Goal: Transaction & Acquisition: Obtain resource

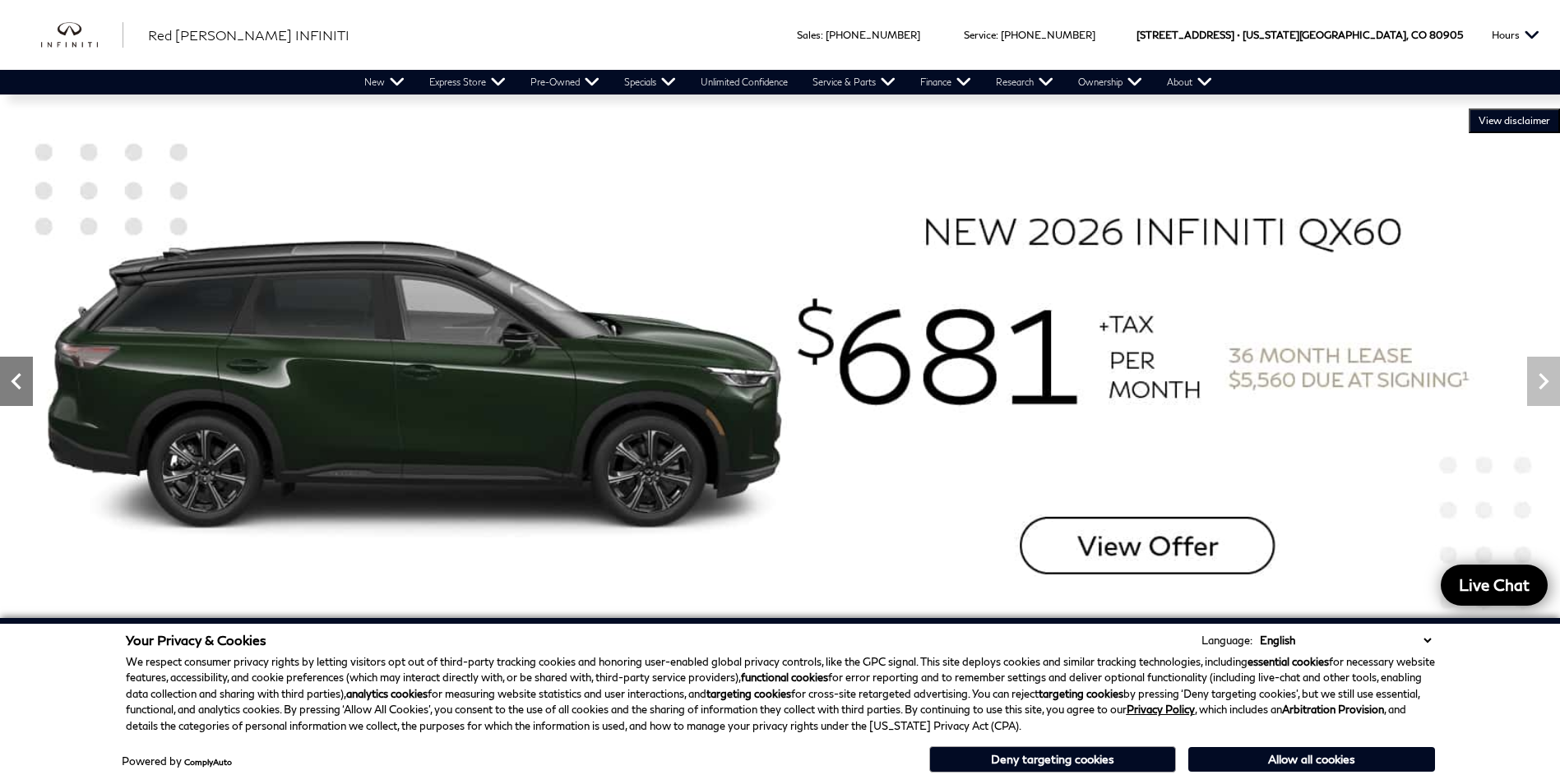
click at [10, 369] on icon "Previous" at bounding box center [16, 381] width 33 height 33
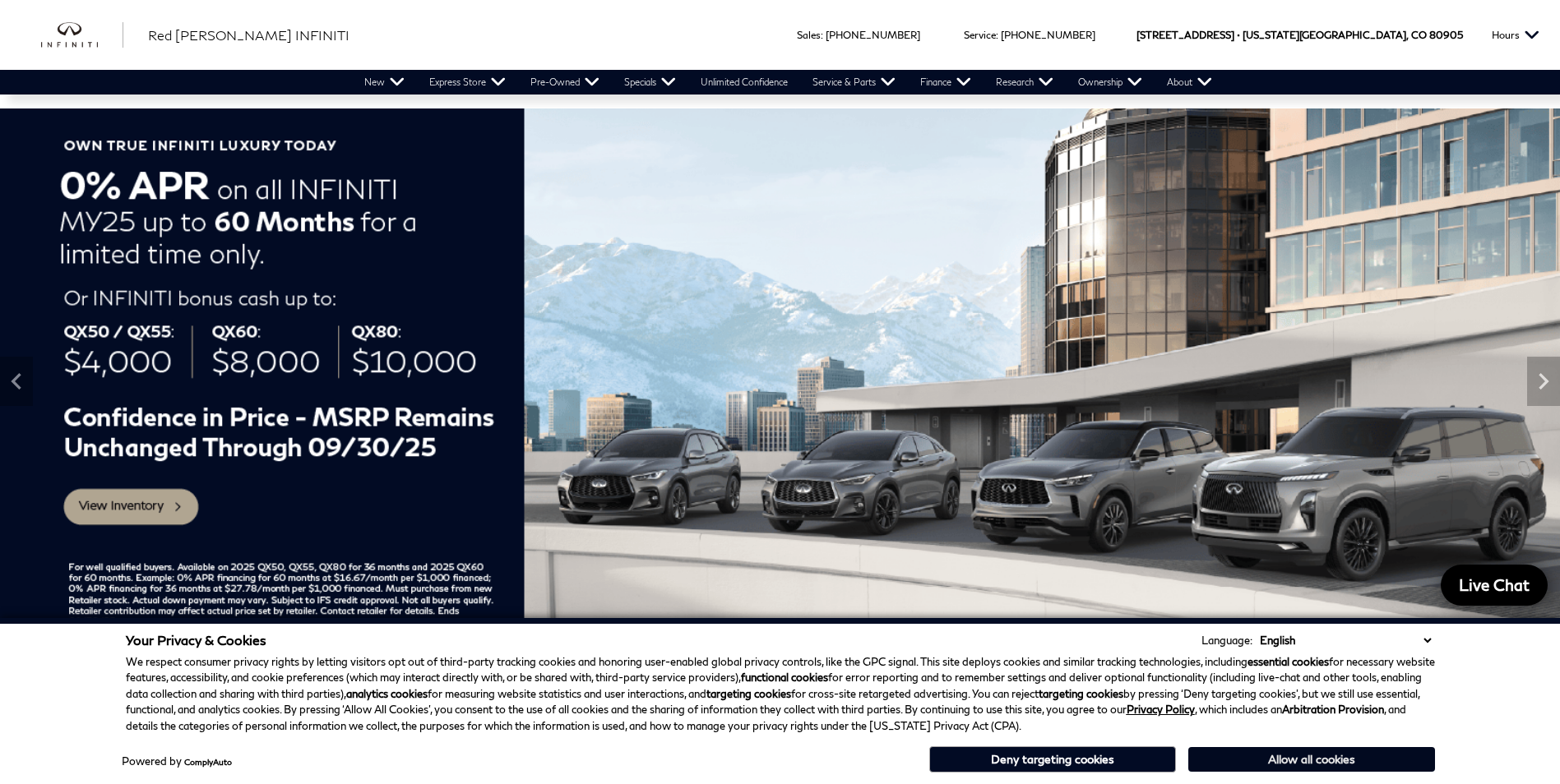
click at [1359, 764] on button "Allow all cookies" at bounding box center [1312, 760] width 247 height 25
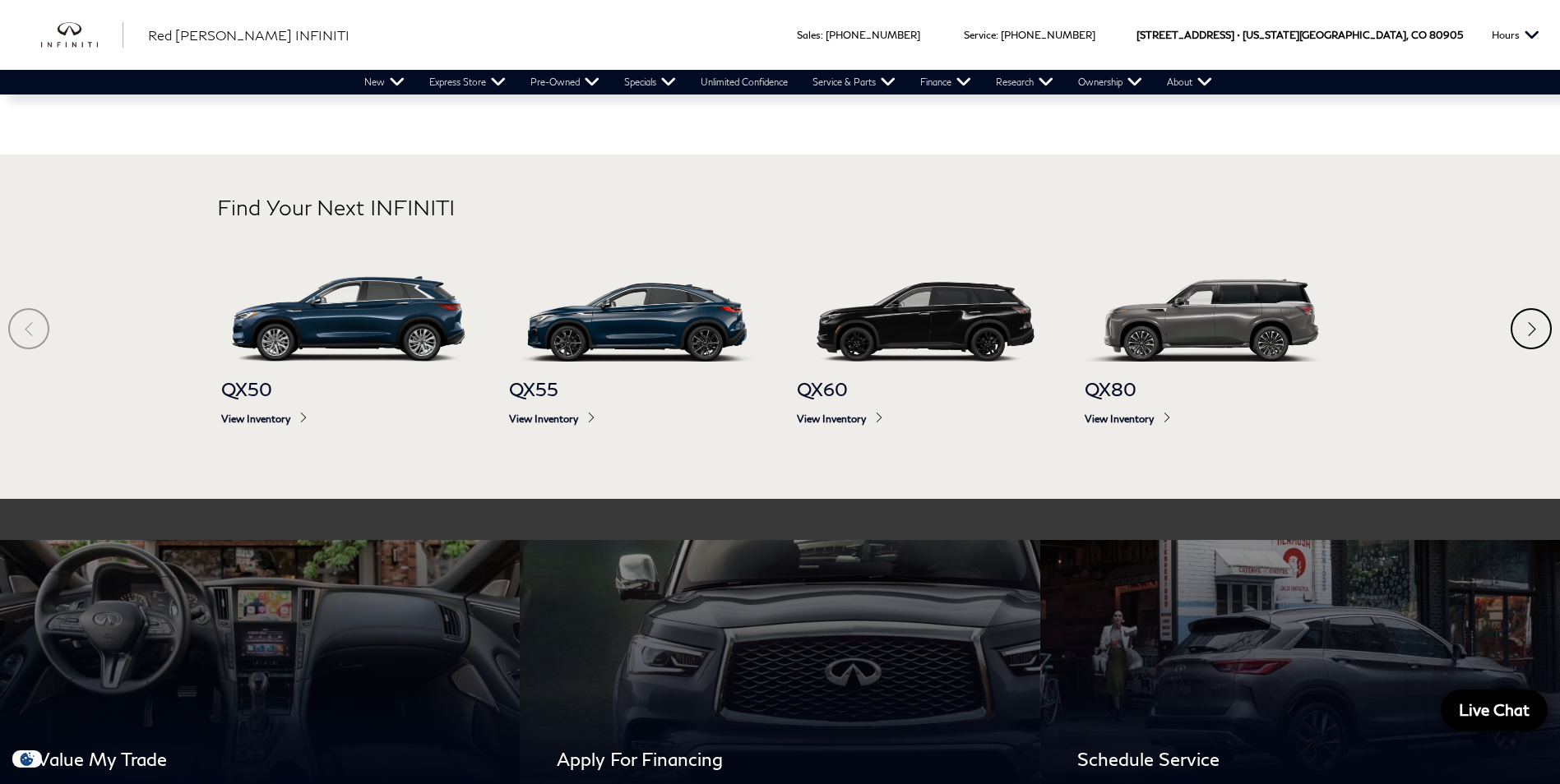
scroll to position [1069, 0]
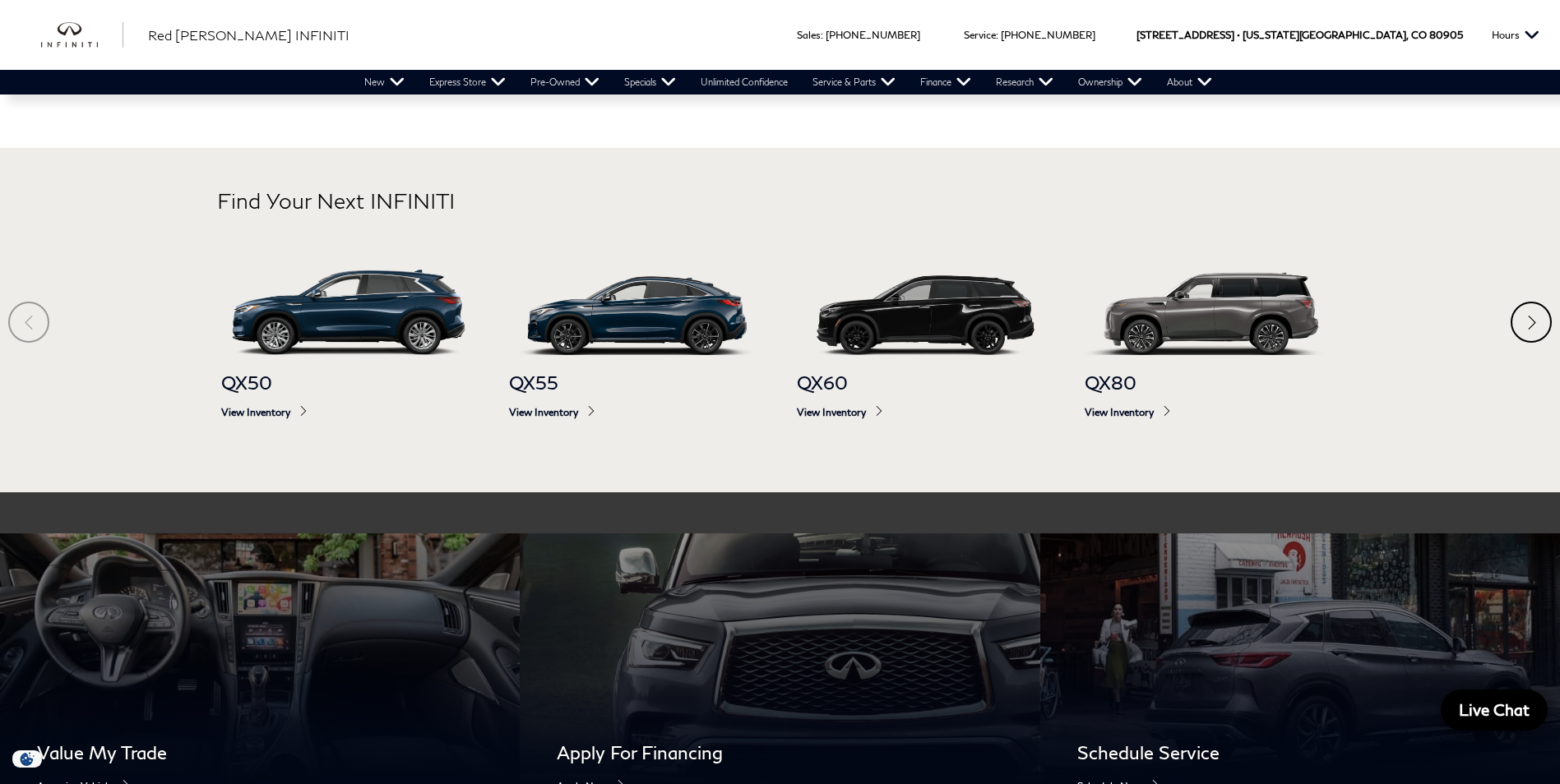
click at [1520, 316] on div "Next" at bounding box center [1531, 322] width 41 height 41
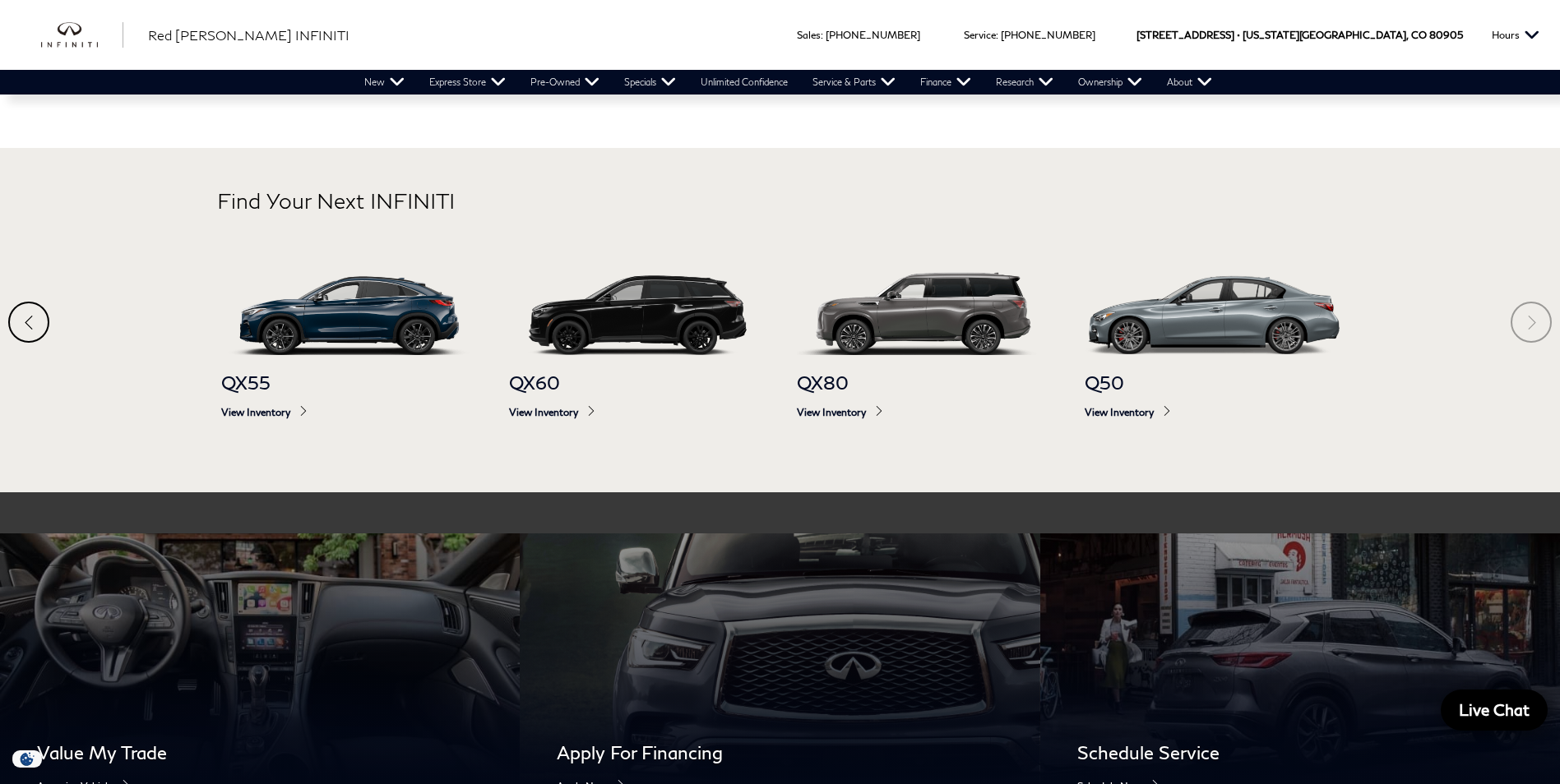
click at [1520, 316] on section "Find Your Next INFINITI QX50 View Inventory QX55 View Inventory QX60 View Inven…" at bounding box center [780, 320] width 1560 height 344
click at [16, 322] on div "Previous" at bounding box center [29, 322] width 41 height 41
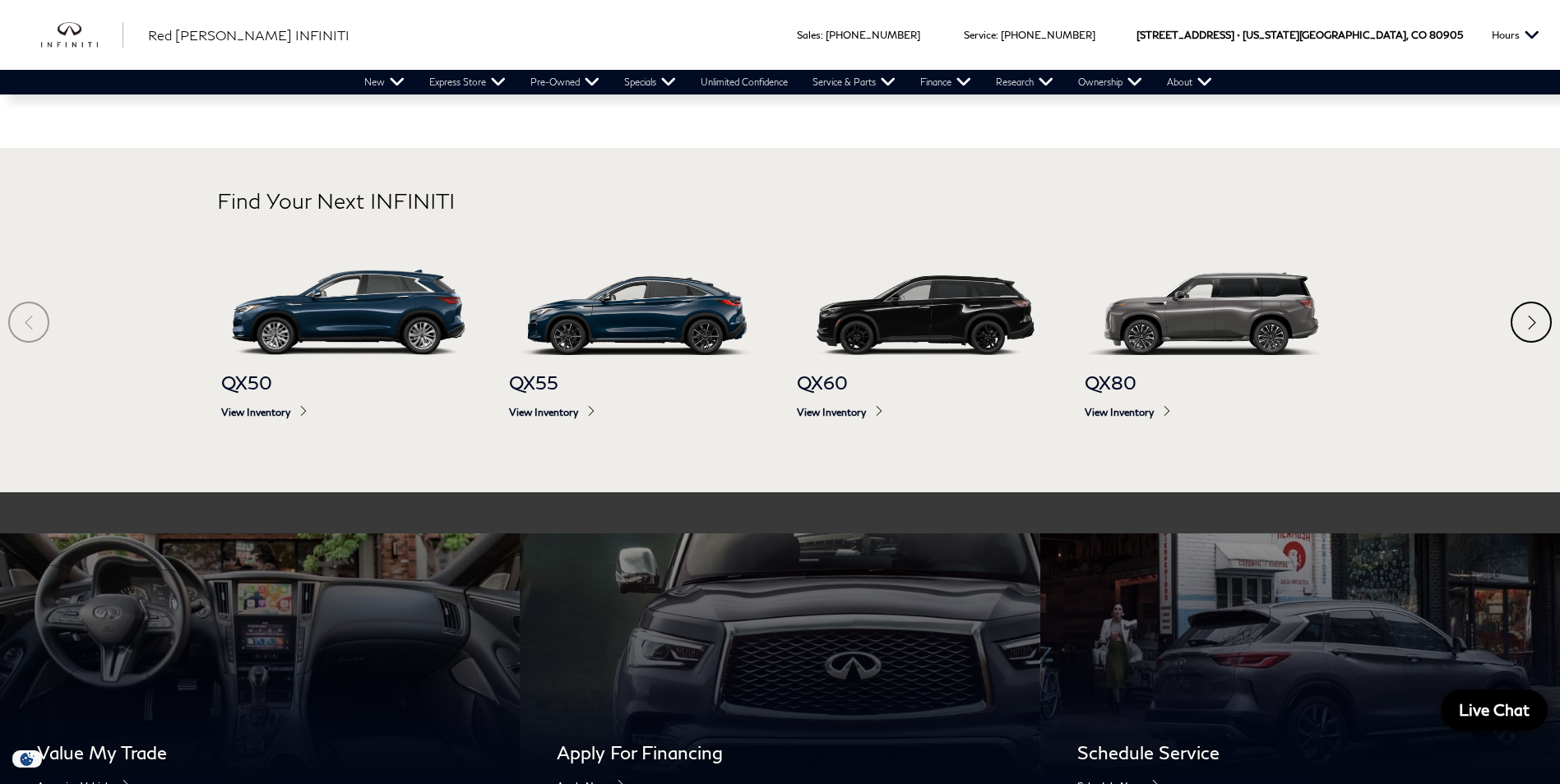
click at [16, 322] on section "Find Your Next INFINITI QX50 View Inventory QX55 View Inventory QX60 View Inven…" at bounding box center [780, 320] width 1560 height 344
click at [545, 408] on span "View Inventory" at bounding box center [636, 412] width 255 height 12
click at [643, 331] on img at bounding box center [636, 312] width 255 height 85
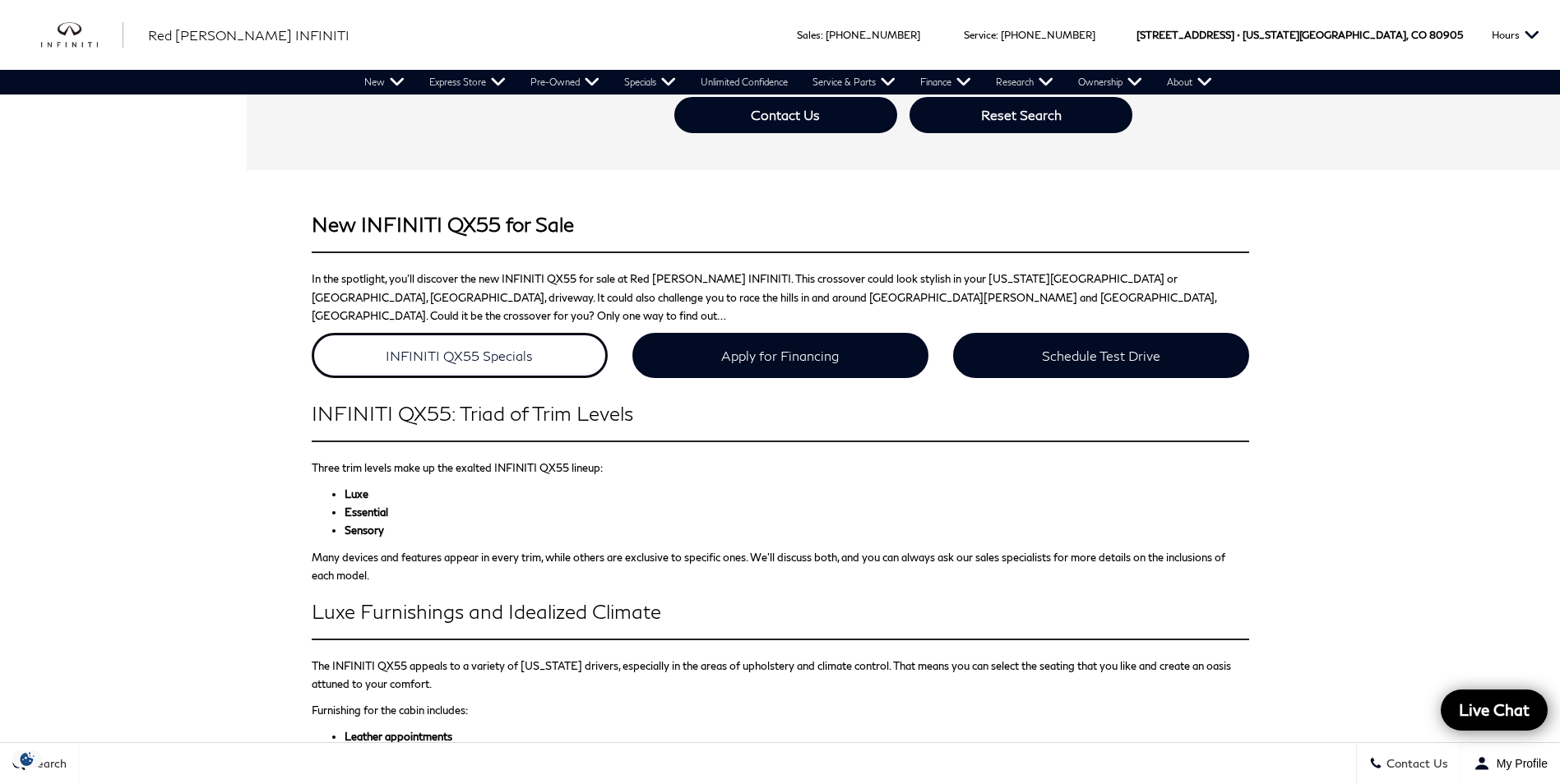
click at [520, 338] on link "INFINITI QX55 Specials" at bounding box center [460, 355] width 296 height 46
